Goal: Transaction & Acquisition: Purchase product/service

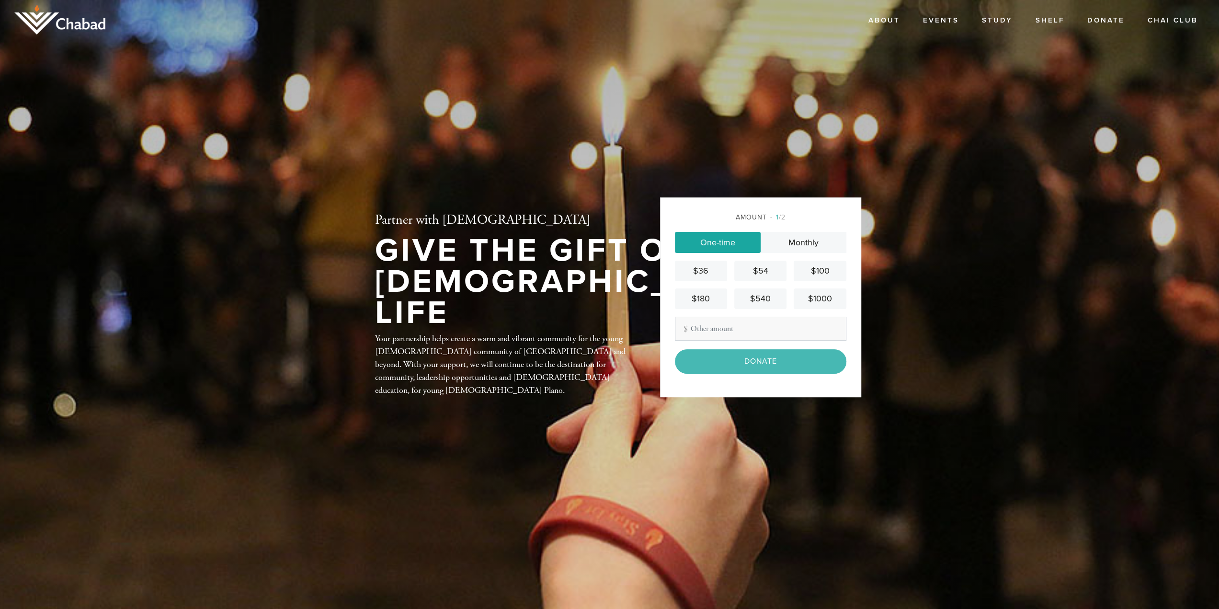
click at [825, 206] on div "Amount 1 /2 One-time Monthly $36 $54 $100 $180 $540 $1000 Other Amount Contribu…" at bounding box center [760, 296] width 201 height 199
click at [781, 327] on input "Other Amount" at bounding box center [760, 328] width 171 height 24
type input "360"
click at [841, 199] on div "Amount 1 /2 One-time Monthly $36 $54 $100 $180 $540 $1000 Other Amount 360 Cont…" at bounding box center [760, 296] width 201 height 199
click at [769, 366] on input "Donate" at bounding box center [760, 361] width 171 height 24
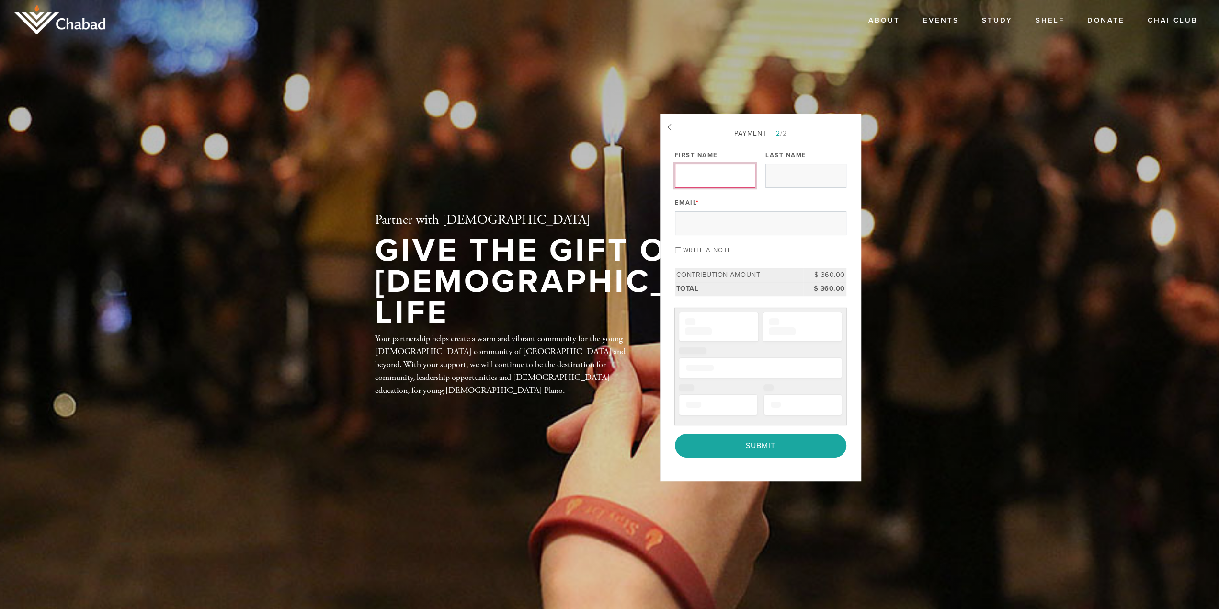
click at [719, 181] on input "First Name" at bounding box center [715, 176] width 80 height 24
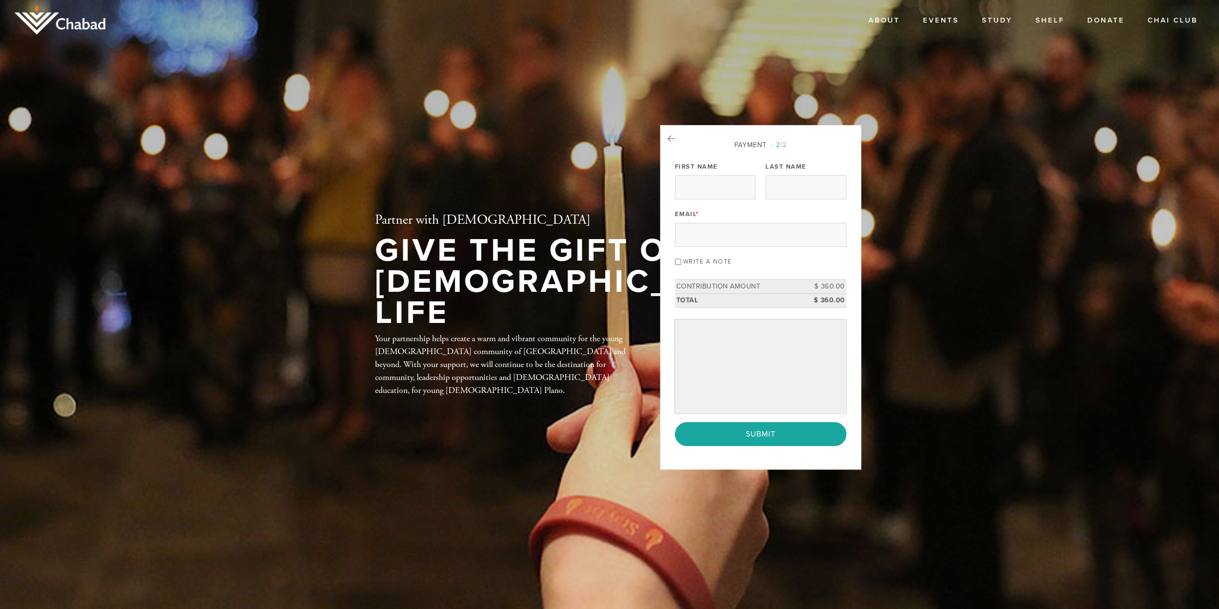
click at [843, 174] on div "Last Name" at bounding box center [805, 179] width 80 height 40
click at [713, 262] on label "Write a note" at bounding box center [707, 262] width 49 height 8
click at [681, 262] on input "Write a note" at bounding box center [678, 262] width 6 height 6
checkbox input "true"
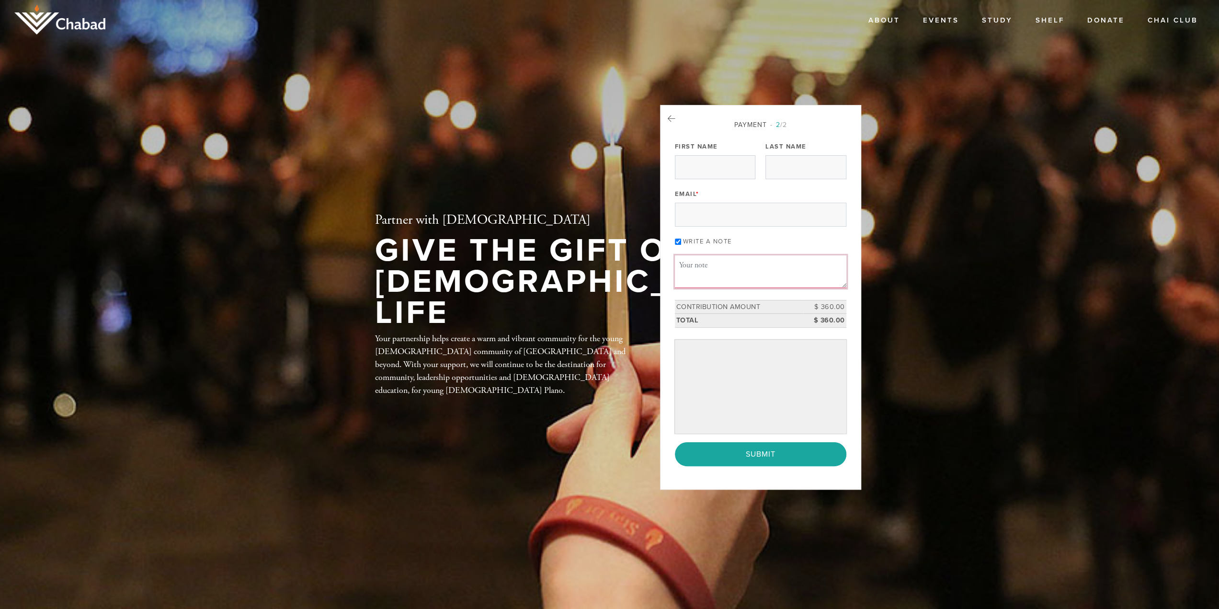
click at [753, 272] on textarea "Message or dedication" at bounding box center [760, 271] width 171 height 33
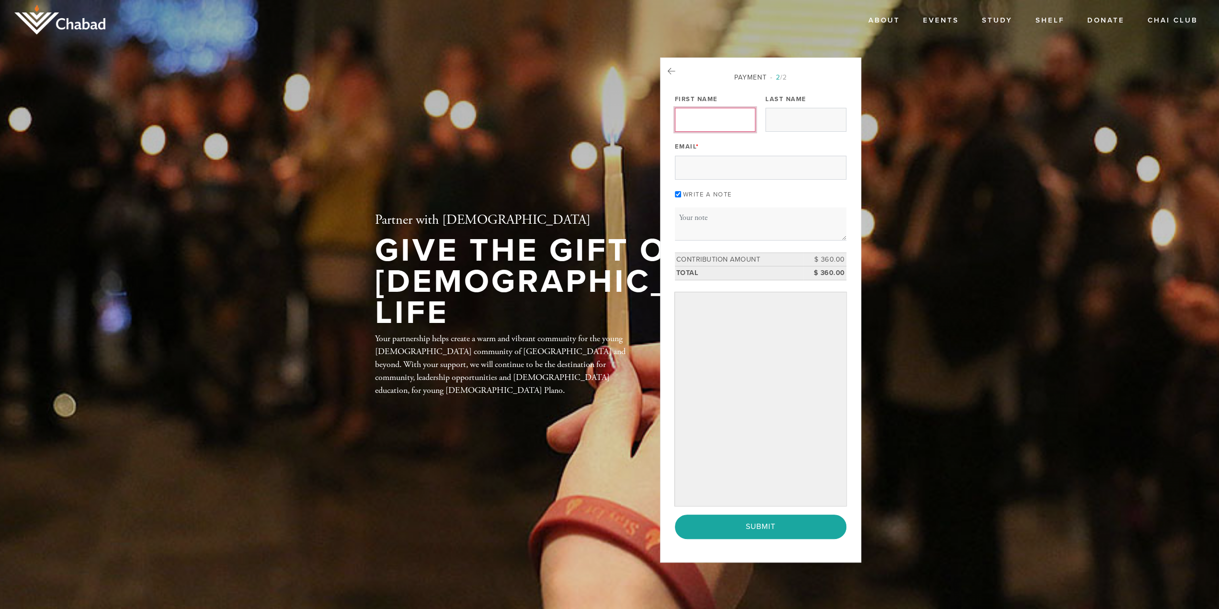
click at [706, 122] on input "First Name" at bounding box center [715, 120] width 80 height 24
type input "Dean"
type input "Shill"
type input "deanshill@gmail.com"
click at [919, 196] on header "About About Us Contact Events Study Shelf Donate Chai Club Partner with Chabad …" at bounding box center [609, 304] width 1219 height 609
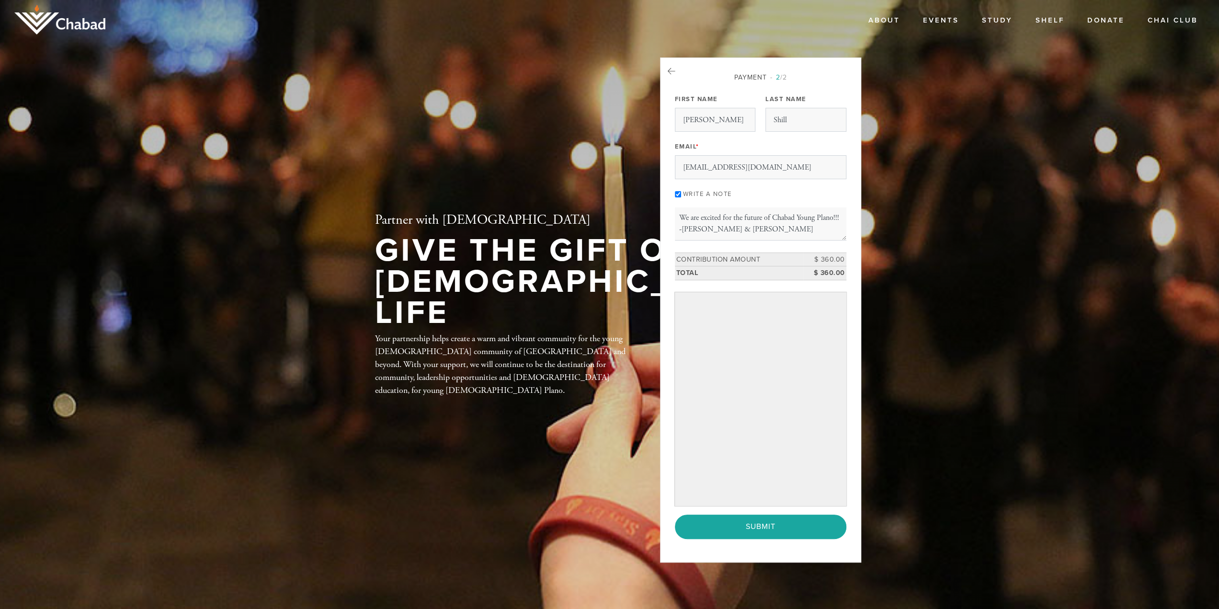
click at [912, 383] on header "About About Us Contact Events Study Shelf Donate Chai Club Partner with [DEMOGR…" at bounding box center [609, 304] width 1219 height 609
click at [925, 399] on header "About About Us Contact Events Study Shelf Donate Chai Club Partner with [DEMOGR…" at bounding box center [609, 304] width 1219 height 609
click at [751, 240] on div "Payment 2 /2 Payment Processor Pay Later Credit Card First Name Dean Last Name …" at bounding box center [760, 305] width 171 height 466
click at [757, 230] on textarea "We are excited for the future of Chabad Young Plano!!! -Michelle & Dean Shill" at bounding box center [760, 223] width 171 height 33
click at [759, 203] on div "Payment 2 /2 Payment Processor Pay Later Credit Card First Name Dean Last Name …" at bounding box center [760, 305] width 171 height 466
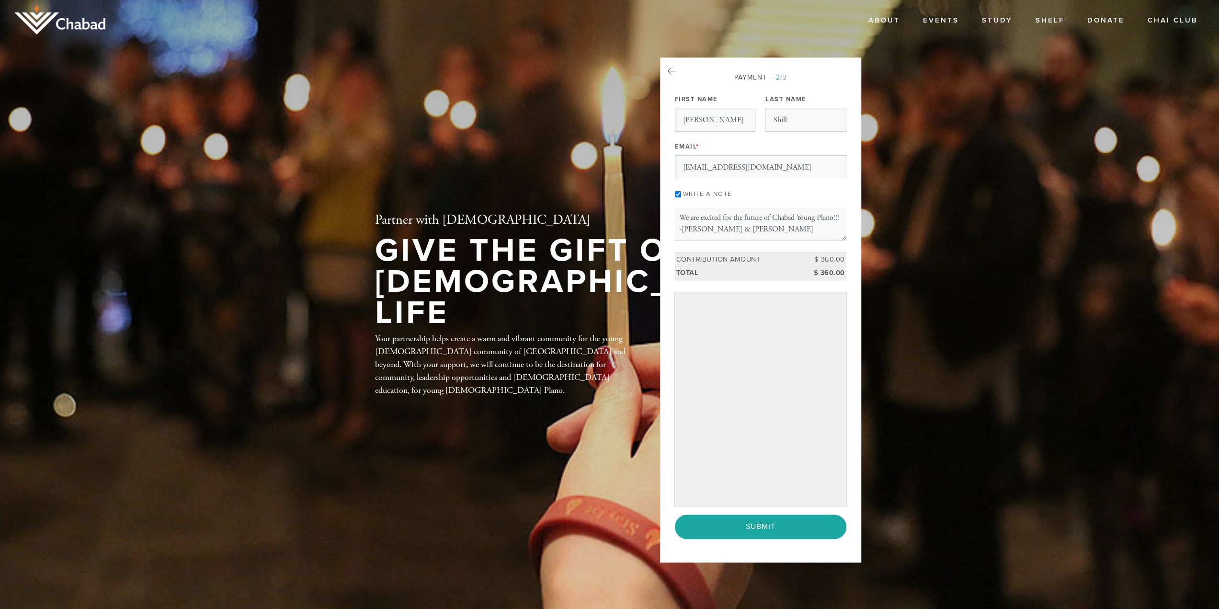
click at [761, 249] on div "Payment 2 /2 Payment Processor Pay Later Credit Card First Name Dean Last Name …" at bounding box center [760, 305] width 171 height 466
click at [754, 225] on textarea "We are excited for the future of Chabad Young Plano!!! -Michelle & Dean Shill" at bounding box center [760, 223] width 171 height 33
click at [721, 213] on textarea "We are excited for the future of Chabad Young Plano!!! -Michelle & Dean Shill" at bounding box center [760, 223] width 171 height 33
click at [776, 247] on div "Payment 2 /2 Payment Processor Pay Later Credit Card First Name Dean Last Name …" at bounding box center [760, 305] width 171 height 466
click at [843, 215] on textarea "We are excited for the future of Chabad Young Plano!!! -Michelle & Dean Shill" at bounding box center [760, 223] width 171 height 33
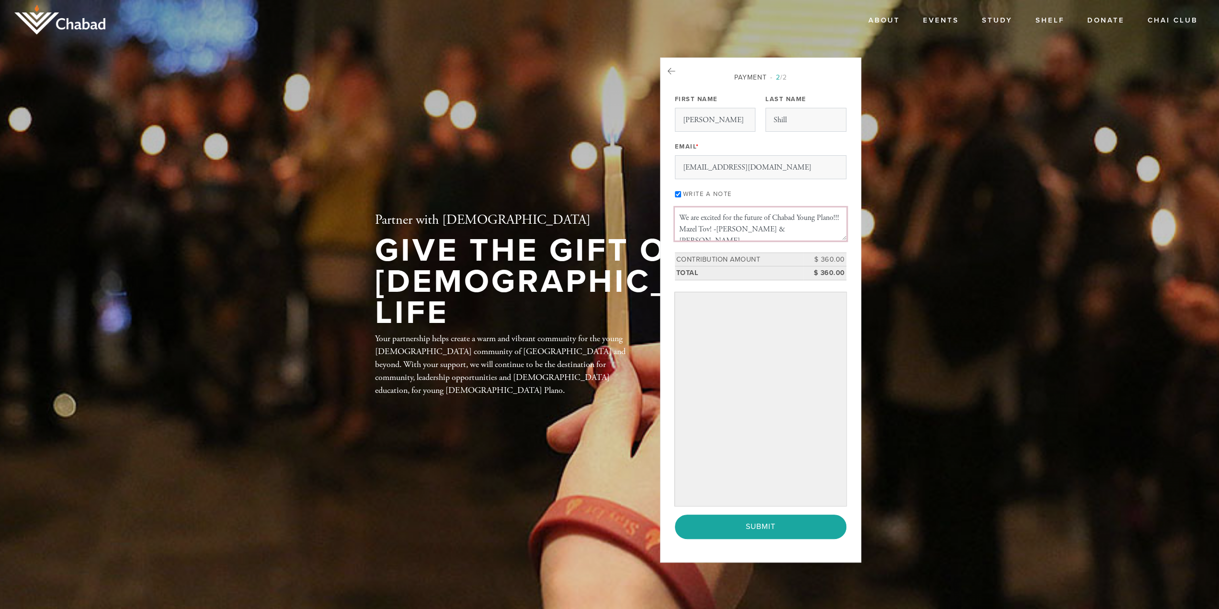
click at [818, 231] on textarea "We are excited for the future of Chabad Young Plano!!! Mazel Tov! -[PERSON_NAME…" at bounding box center [760, 223] width 171 height 33
click at [801, 232] on textarea "We are excited for the future of Chabad Young Plano!!! Mazel Tov! -[PERSON_NAME…" at bounding box center [760, 223] width 171 height 33
type textarea "We are excited for the future of Chabad Young Plano!!! Mazel Tov! -[PERSON_NAME…"
click at [816, 204] on div "Payment 2 /2 Payment Processor Pay Later Credit Card First Name Dean Last Name …" at bounding box center [760, 305] width 171 height 466
click at [858, 549] on div "Payment 2 /2 Payment Processor Pay Later Credit Card First Name Dean Last Name …" at bounding box center [760, 309] width 201 height 505
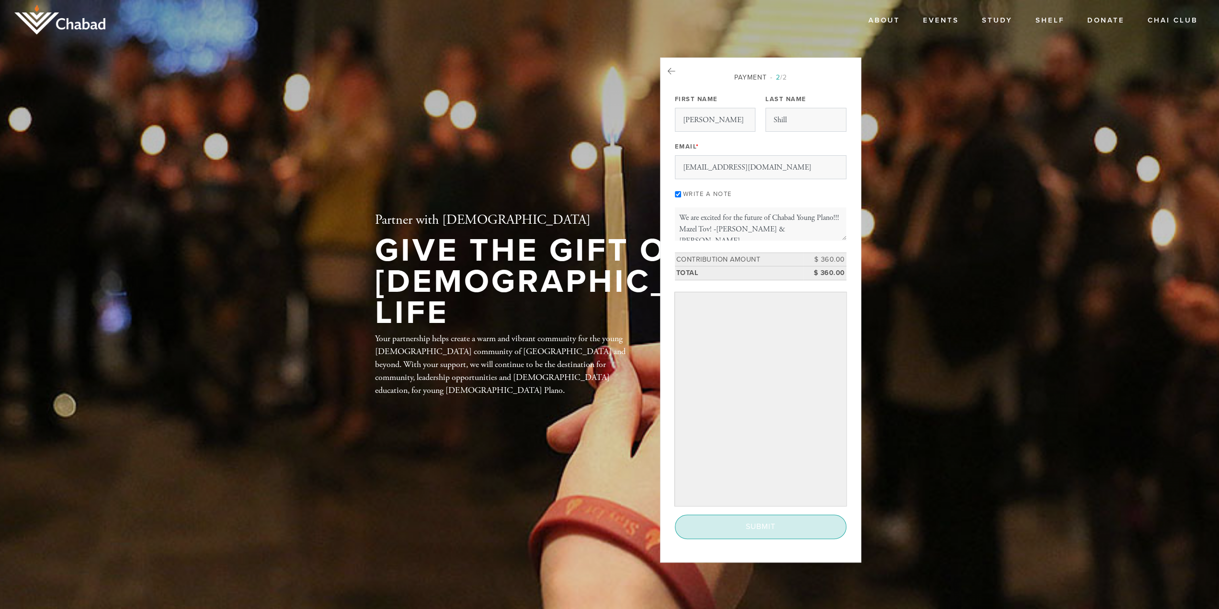
click at [813, 528] on input "Submit" at bounding box center [760, 526] width 171 height 24
click at [826, 197] on div "Write a note" at bounding box center [760, 193] width 171 height 13
click at [783, 76] on span "2 /2" at bounding box center [778, 77] width 17 height 8
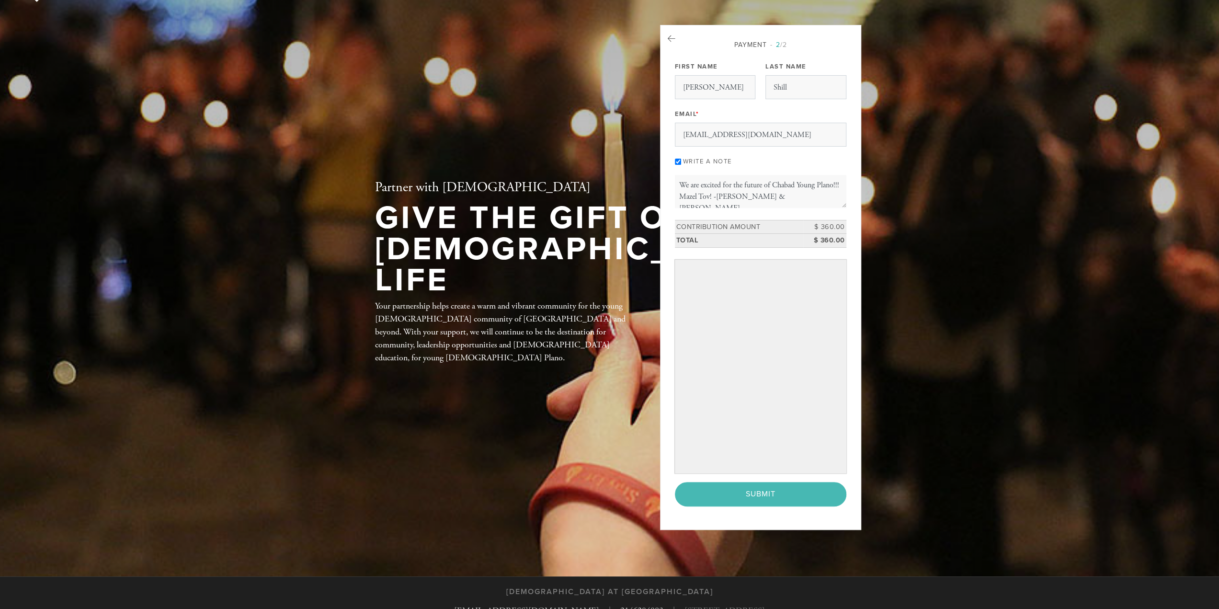
scroll to position [48, 0]
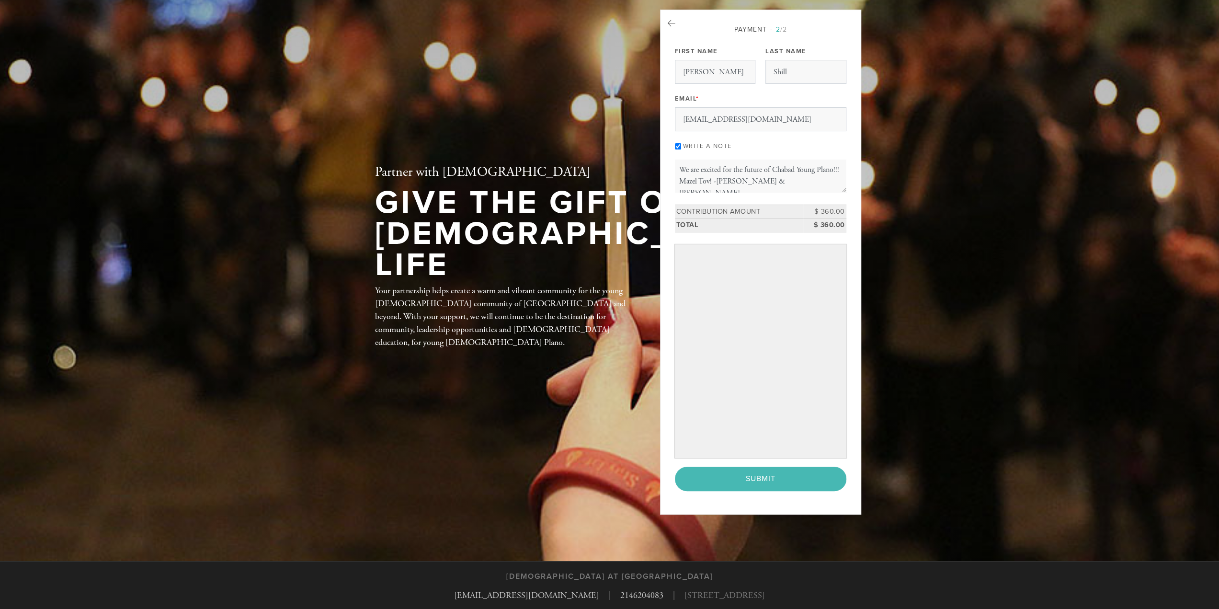
click at [759, 500] on div "Payment 2 /2 Payment Processor Pay Later Credit Card First Name Dean Last Name …" at bounding box center [760, 262] width 201 height 505
drag, startPoint x: 836, startPoint y: 508, endPoint x: 840, endPoint y: 505, distance: 5.1
click at [836, 508] on div "Payment 2 /2 Payment Processor Pay Later Credit Card First Name Dean Last Name …" at bounding box center [760, 262] width 201 height 505
drag, startPoint x: 850, startPoint y: 411, endPoint x: 846, endPoint y: 418, distance: 7.7
click at [850, 411] on div "Payment 2 /2 Payment Processor Pay Later Credit Card First Name Dean Last Name …" at bounding box center [760, 262] width 201 height 505
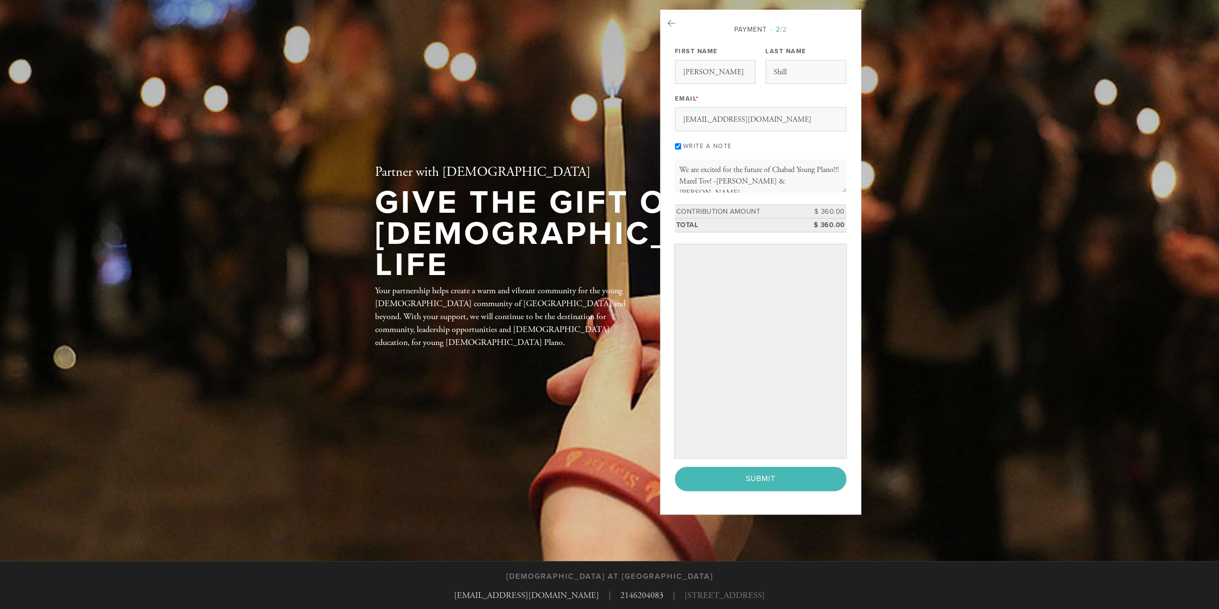
click at [752, 477] on div "< Previous Page Submit" at bounding box center [760, 478] width 171 height 24
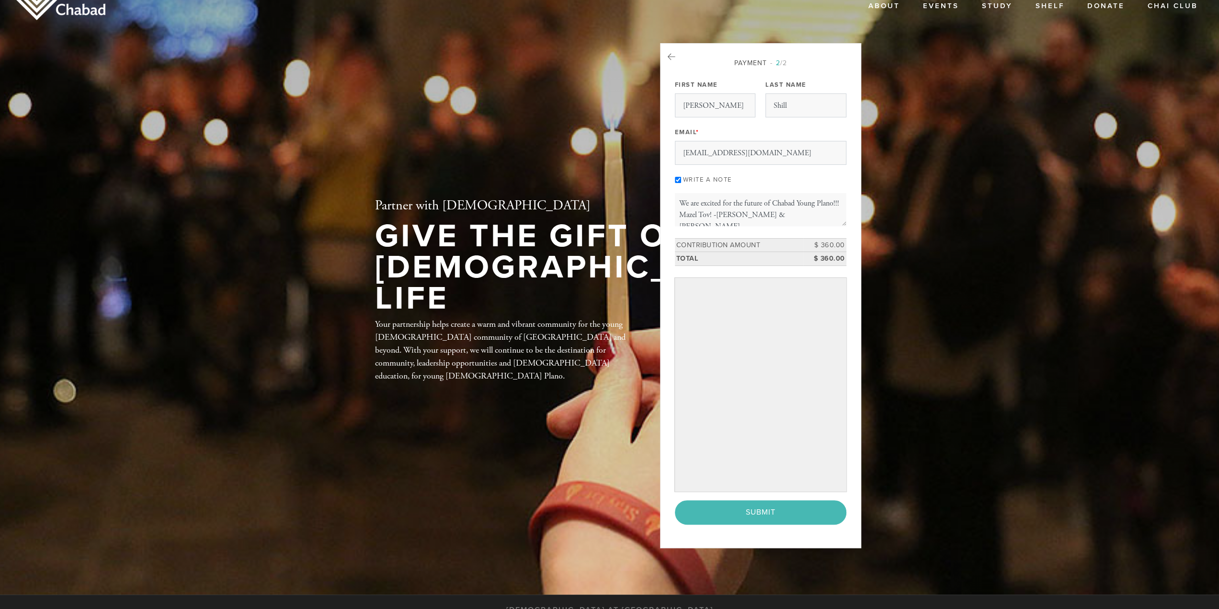
scroll to position [0, 0]
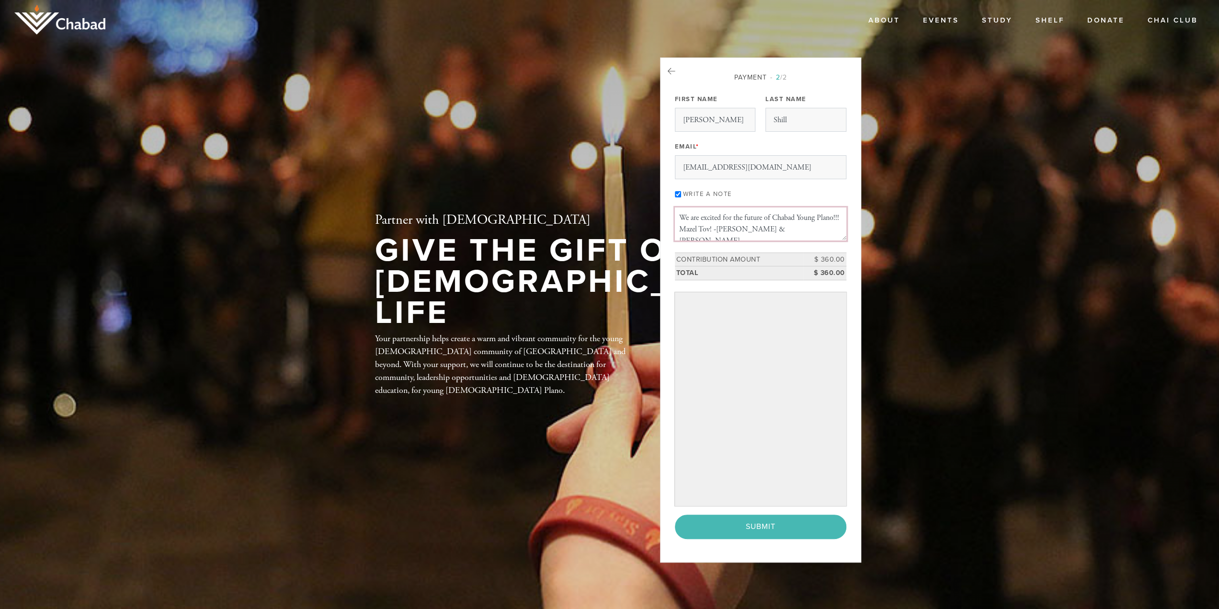
click at [720, 217] on textarea "We are excited for the future of Chabad Young Plano!!! Mazel Tov! -[PERSON_NAME…" at bounding box center [760, 223] width 171 height 33
drag, startPoint x: 378, startPoint y: 156, endPoint x: 454, endPoint y: 241, distance: 114.2
click at [378, 156] on div "Partner with Chabad Give the Gift of Jewish Life Your partnership helps create …" at bounding box center [502, 304] width 302 height 494
click at [671, 70] on icon at bounding box center [671, 71] width 8 height 9
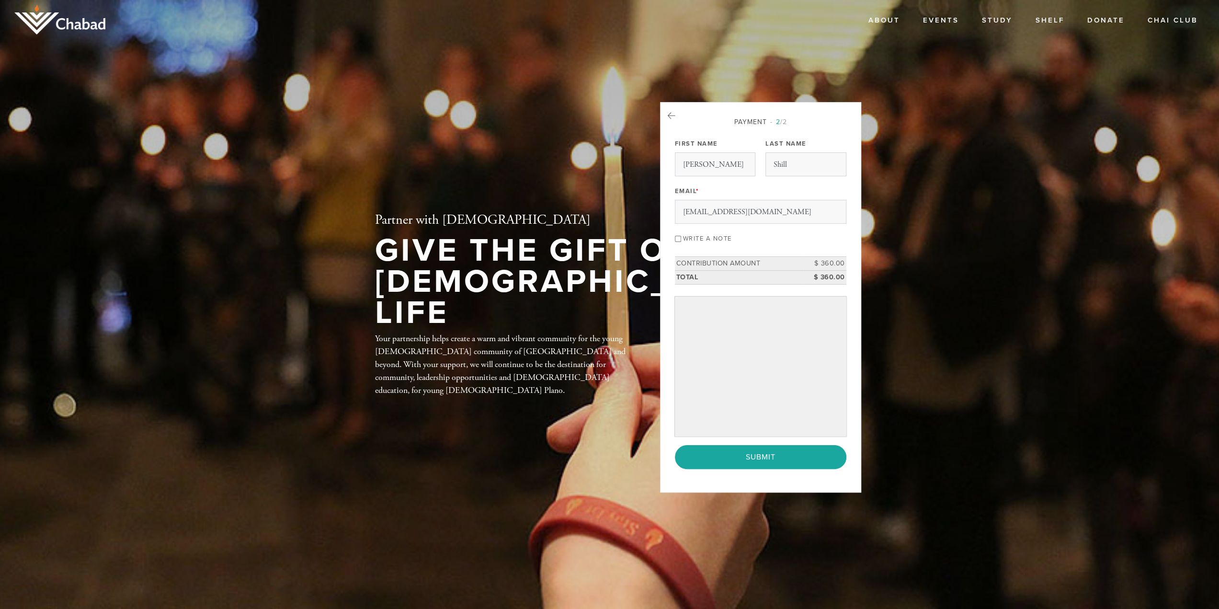
click at [711, 236] on label "Write a note" at bounding box center [707, 239] width 49 height 8
click at [681, 236] on input "Write a note" at bounding box center [678, 239] width 6 height 6
checkbox input "true"
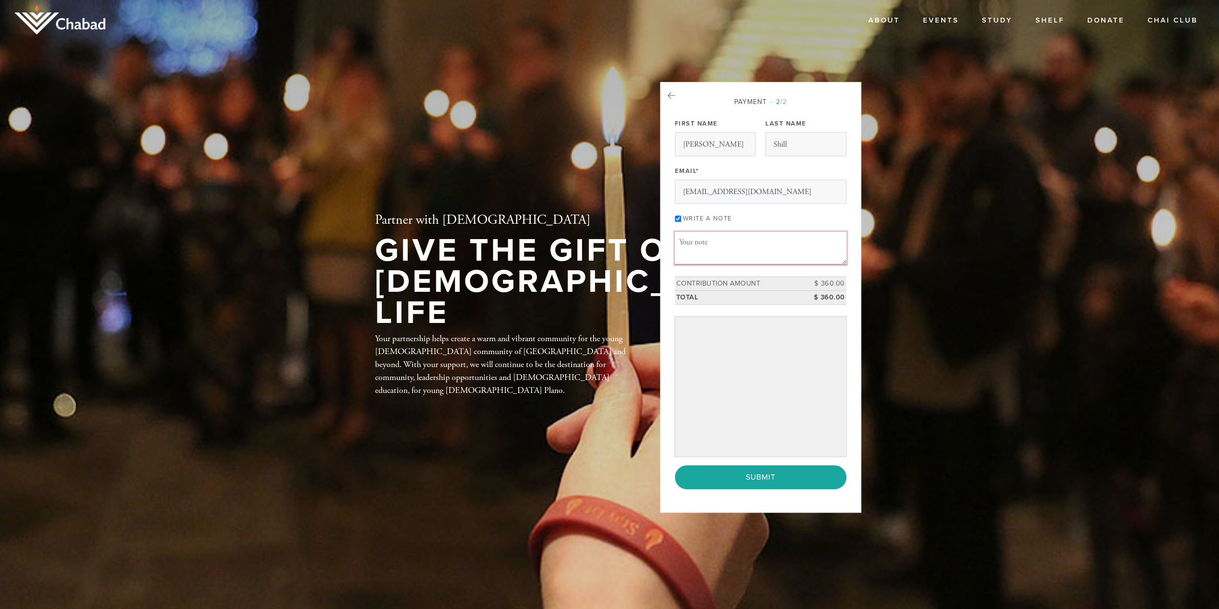
click at [734, 256] on textarea "Message or dedication" at bounding box center [760, 248] width 171 height 33
paste textarea "We are excited for the future of Chabad Young Plano!!! Mazel Tov! -[PERSON_NAME…"
type textarea "We are excited for the future of Chabad Young Plano!!! Mazel Tov! -[PERSON_NAME…"
click at [933, 236] on header "About About Us Contact Events Study Shelf Donate Chai Club Partner with [DEMOGR…" at bounding box center [609, 304] width 1219 height 609
click at [851, 420] on div "Payment 2 /2 Payment Processor Pay Later Credit Card First Name Dean Last Name …" at bounding box center [760, 297] width 201 height 430
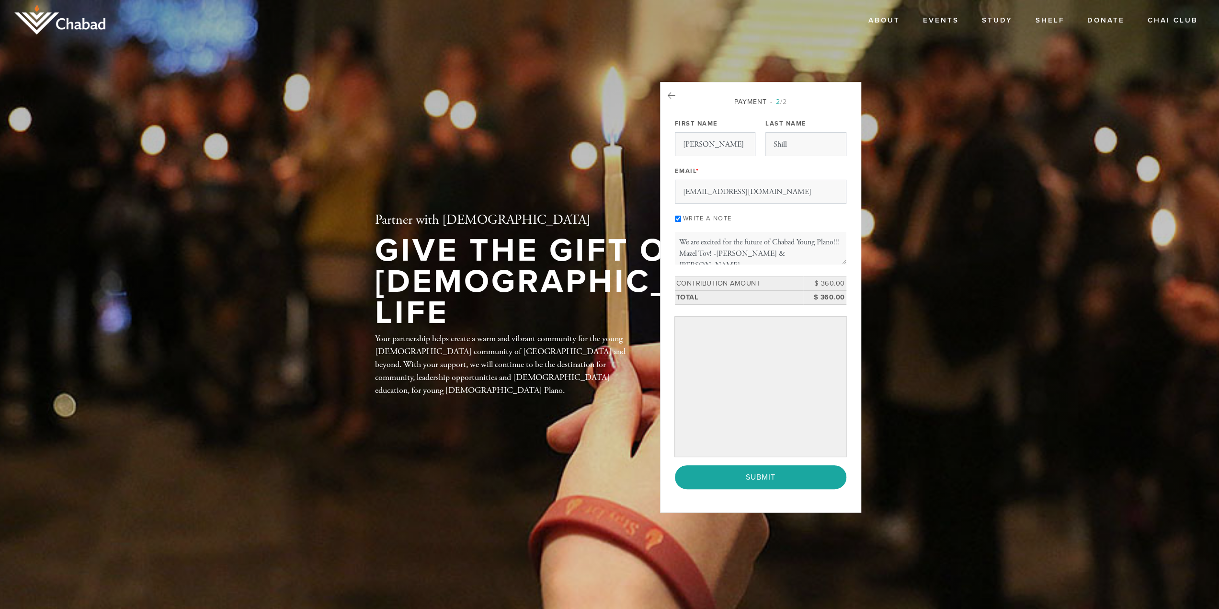
drag, startPoint x: 1083, startPoint y: 472, endPoint x: 1083, endPoint y: 466, distance: 6.2
click at [1083, 472] on header "About About Us Contact Events Study Shelf Donate Chai Club Partner with [DEMOGR…" at bounding box center [609, 304] width 1219 height 609
click at [763, 479] on input "Submit" at bounding box center [760, 477] width 171 height 24
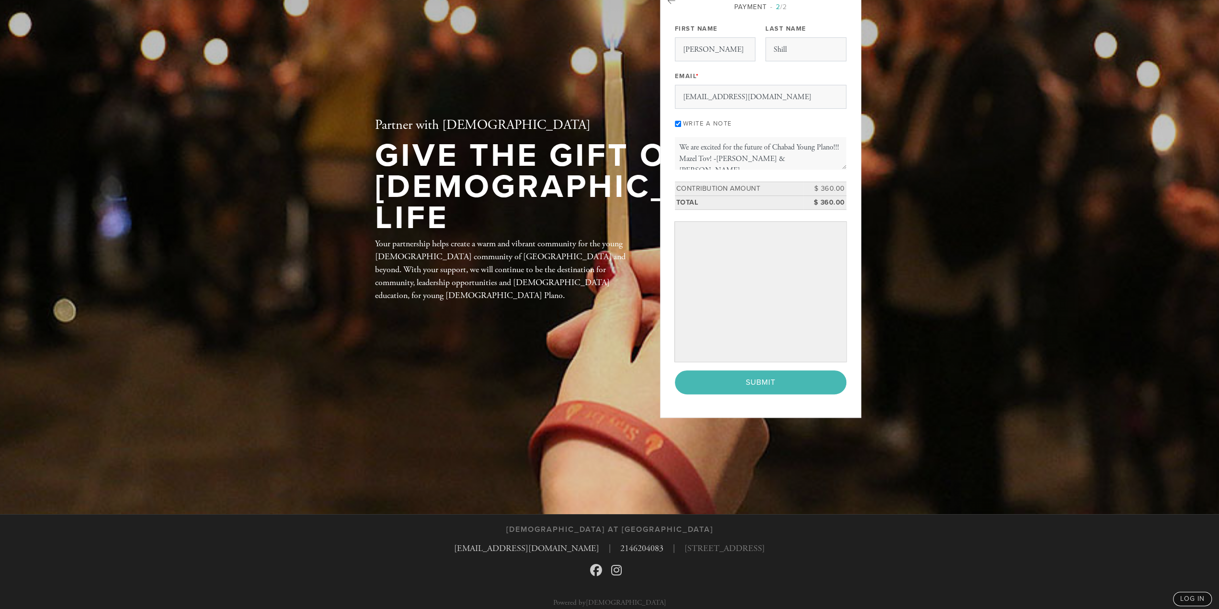
scroll to position [96, 0]
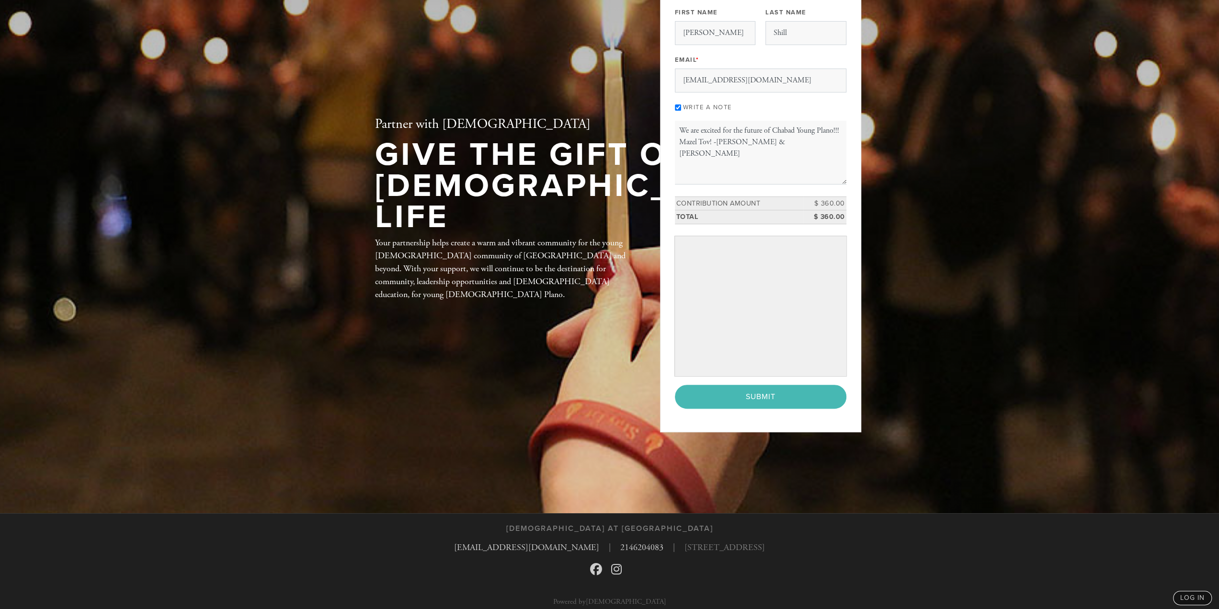
drag, startPoint x: 844, startPoint y: 166, endPoint x: 842, endPoint y: 197, distance: 31.2
click at [842, 197] on div "Payment 2 /2 Payment Processor Pay Later Credit Card First Name Dean Last Name …" at bounding box center [760, 197] width 171 height 423
click at [765, 394] on div "< Previous Page Submit" at bounding box center [760, 396] width 171 height 24
drag, startPoint x: 874, startPoint y: 372, endPoint x: 864, endPoint y: 372, distance: 10.1
click at [872, 372] on header "About About Us Contact Events Study Shelf Donate Chai Club Partner with [DEMOGR…" at bounding box center [609, 208] width 1219 height 609
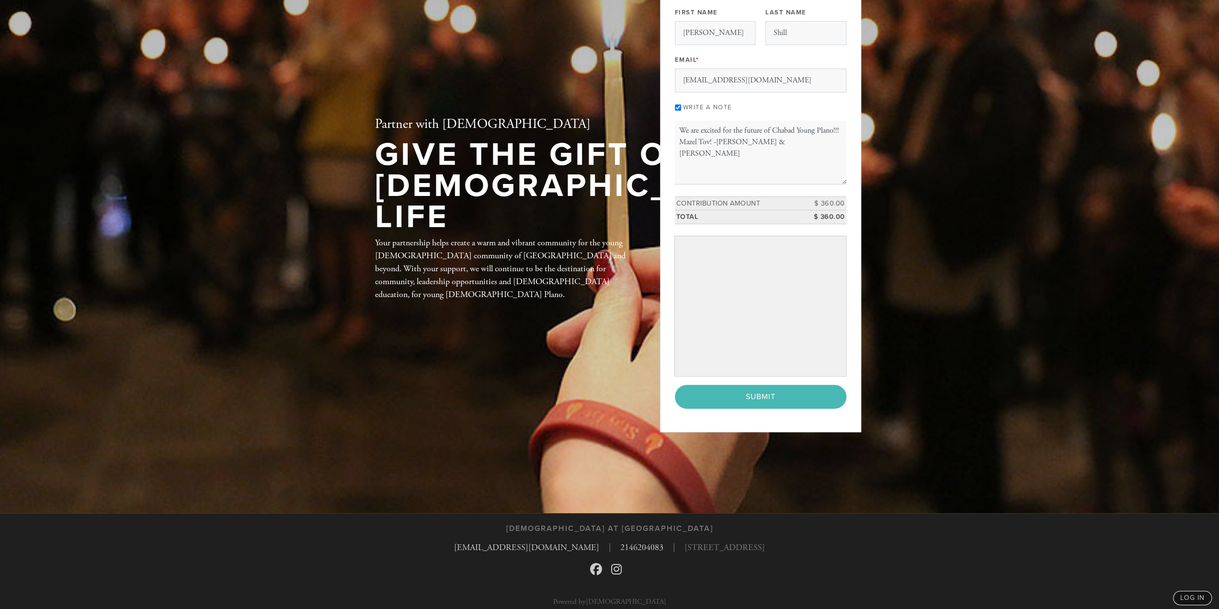
scroll to position [0, 0]
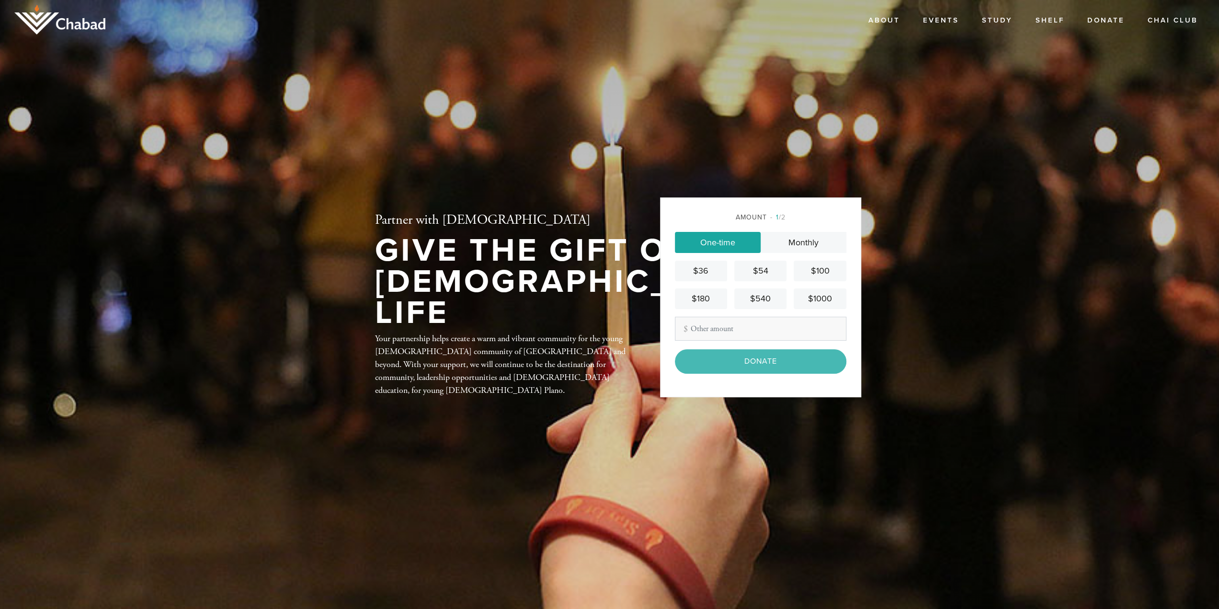
type input "360"
click at [908, 339] on header "About About Us Contact Events Study Shelf Donate Chai Club Partner with Chabad …" at bounding box center [609, 304] width 1219 height 609
click at [792, 367] on input "Donate" at bounding box center [760, 361] width 171 height 24
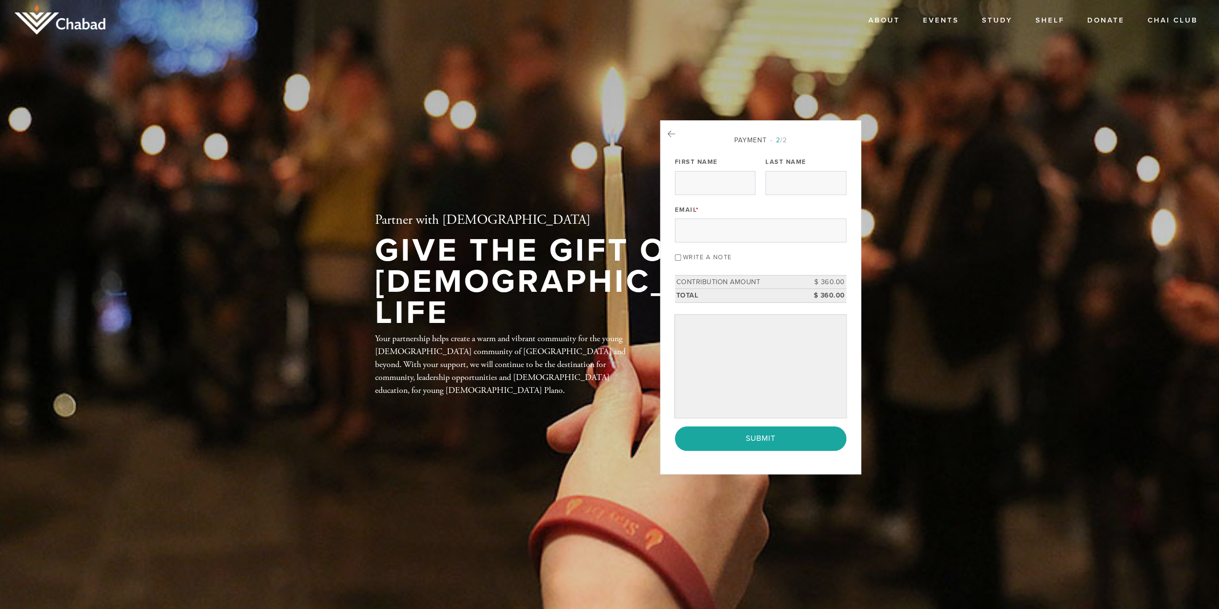
click at [692, 259] on label "Write a note" at bounding box center [707, 257] width 49 height 8
click at [681, 259] on input "Write a note" at bounding box center [678, 257] width 6 height 6
checkbox input "true"
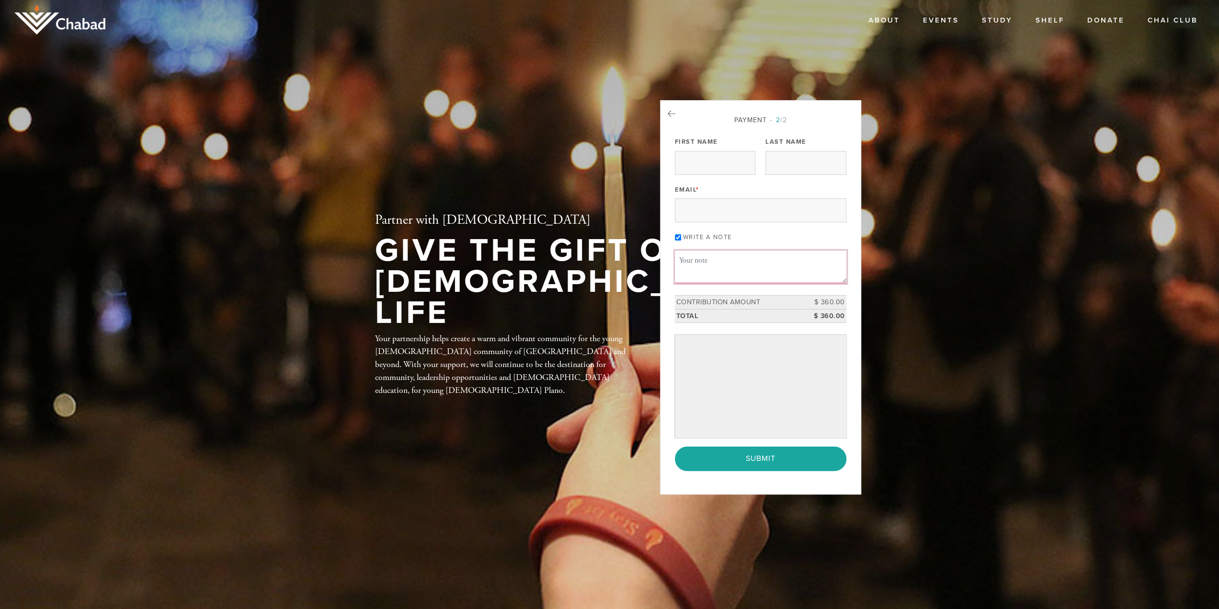
click at [722, 260] on textarea "Message or dedication" at bounding box center [760, 266] width 171 height 33
paste textarea "We are excited for the future of Chabad Young Plano!!! Mazel Tov! -[PERSON_NAME…"
type textarea "We are excited for the future of Chabad Young Plano!!! Mazel Tov! -[PERSON_NAME…"
click at [717, 161] on input "First Name" at bounding box center [715, 163] width 80 height 24
type input "[PERSON_NAME]"
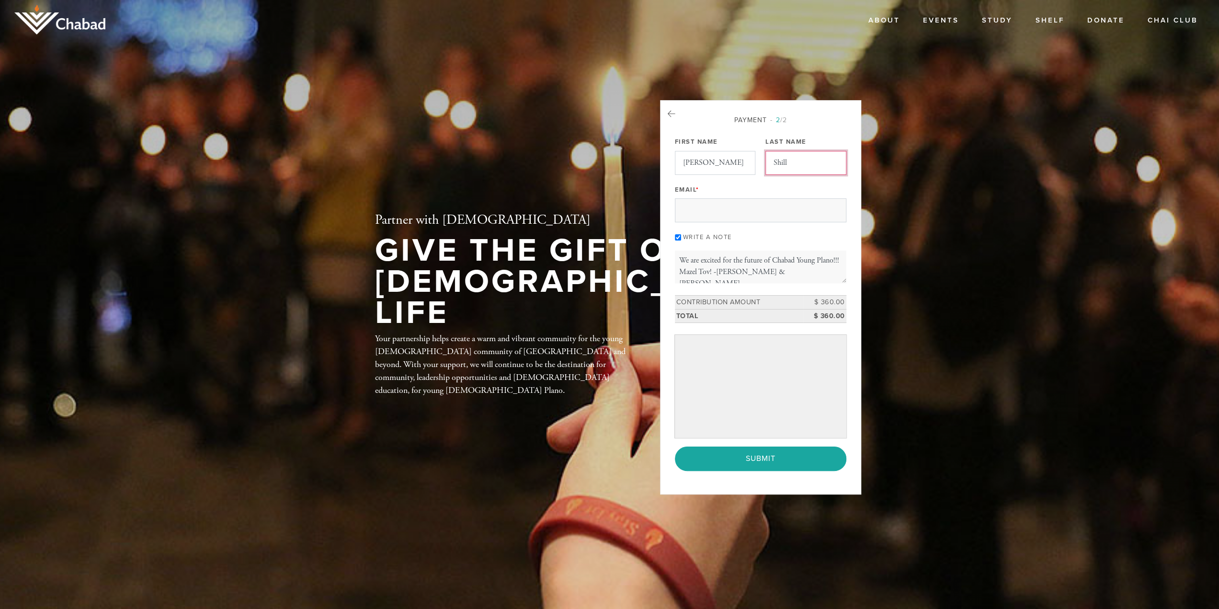
type input "Shill"
type input "[EMAIL_ADDRESS][DOMAIN_NAME]"
drag, startPoint x: 778, startPoint y: 282, endPoint x: 799, endPoint y: 279, distance: 21.3
click at [778, 282] on textarea "We are excited for the future of Chabad Young Plano!!! Mazel Tov! -[PERSON_NAME…" at bounding box center [760, 266] width 171 height 33
click at [806, 278] on textarea "We are excited for the future of Chabad Young Plano!!! Mazel Tov! -[PERSON_NAME…" at bounding box center [760, 266] width 171 height 33
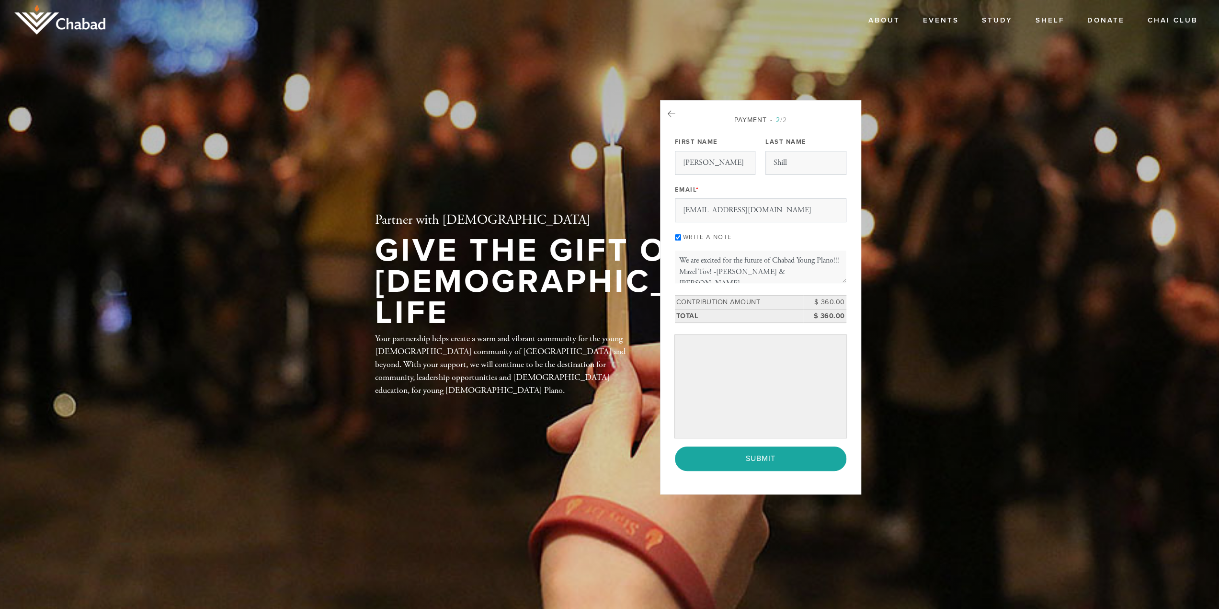
click at [872, 293] on header "About About Us Contact Events Study Shelf Donate Chai Club Partner with [DEMOGR…" at bounding box center [609, 304] width 1219 height 609
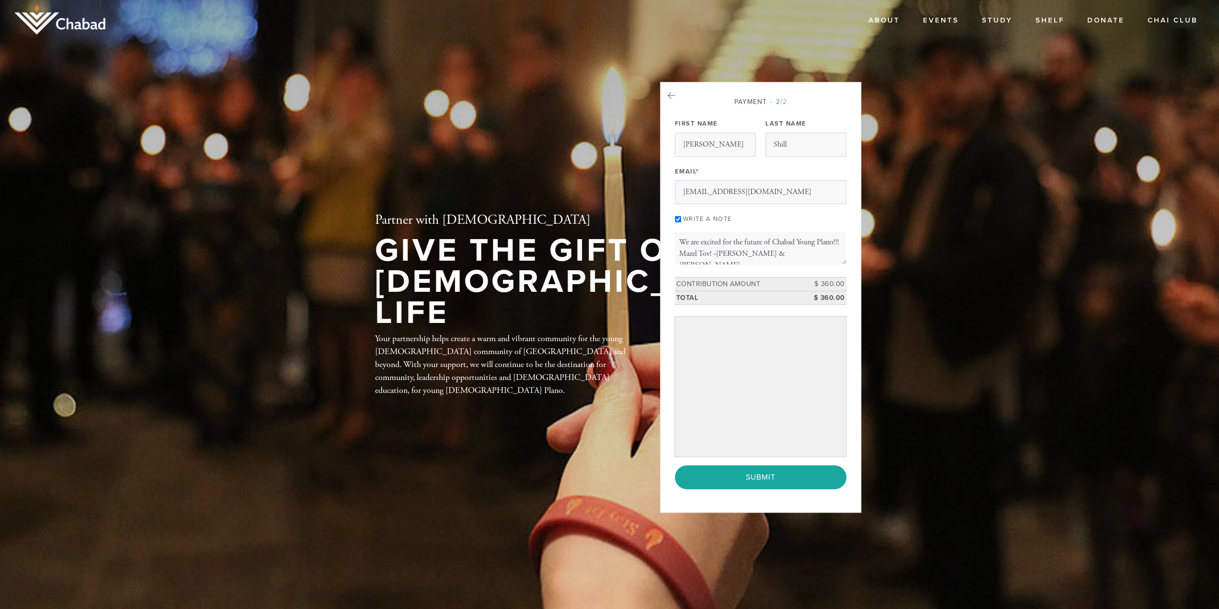
click at [933, 346] on header "About About Us Contact Events Study Shelf Donate Chai Club Partner with [DEMOGR…" at bounding box center [609, 304] width 1219 height 609
click at [675, 465] on input "Submit" at bounding box center [760, 477] width 171 height 24
click at [667, 98] on icon at bounding box center [671, 95] width 8 height 9
